Goal: Task Accomplishment & Management: Manage account settings

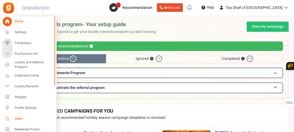
click at [20, 118] on span "Users" at bounding box center [34, 119] width 38 height 5
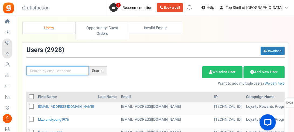
click at [52, 70] on input "text" at bounding box center [57, 70] width 62 height 9
type input "ALLIC"
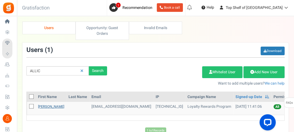
click at [47, 107] on link "[PERSON_NAME]" at bounding box center [51, 106] width 26 height 5
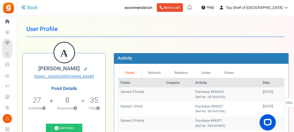
scroll to position [17, 0]
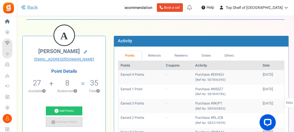
click at [59, 122] on link "Subtract Points" at bounding box center [64, 122] width 37 height 9
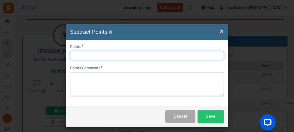
click at [91, 57] on input "text" at bounding box center [147, 55] width 154 height 9
type input "27"
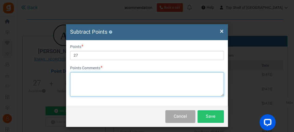
click at [90, 77] on textarea at bounding box center [147, 84] width 154 height 24
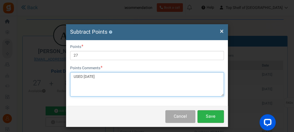
type textarea "USED [DATE]"
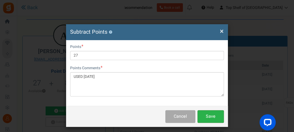
click at [216, 119] on button "Save" at bounding box center [210, 116] width 26 height 13
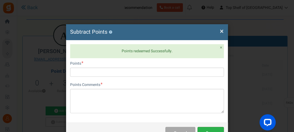
scroll to position [0, 0]
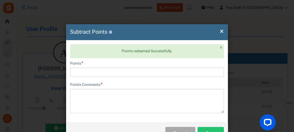
click at [221, 32] on span "×" at bounding box center [222, 31] width 4 height 10
